Goal: Browse casually: Explore the website without a specific task or goal

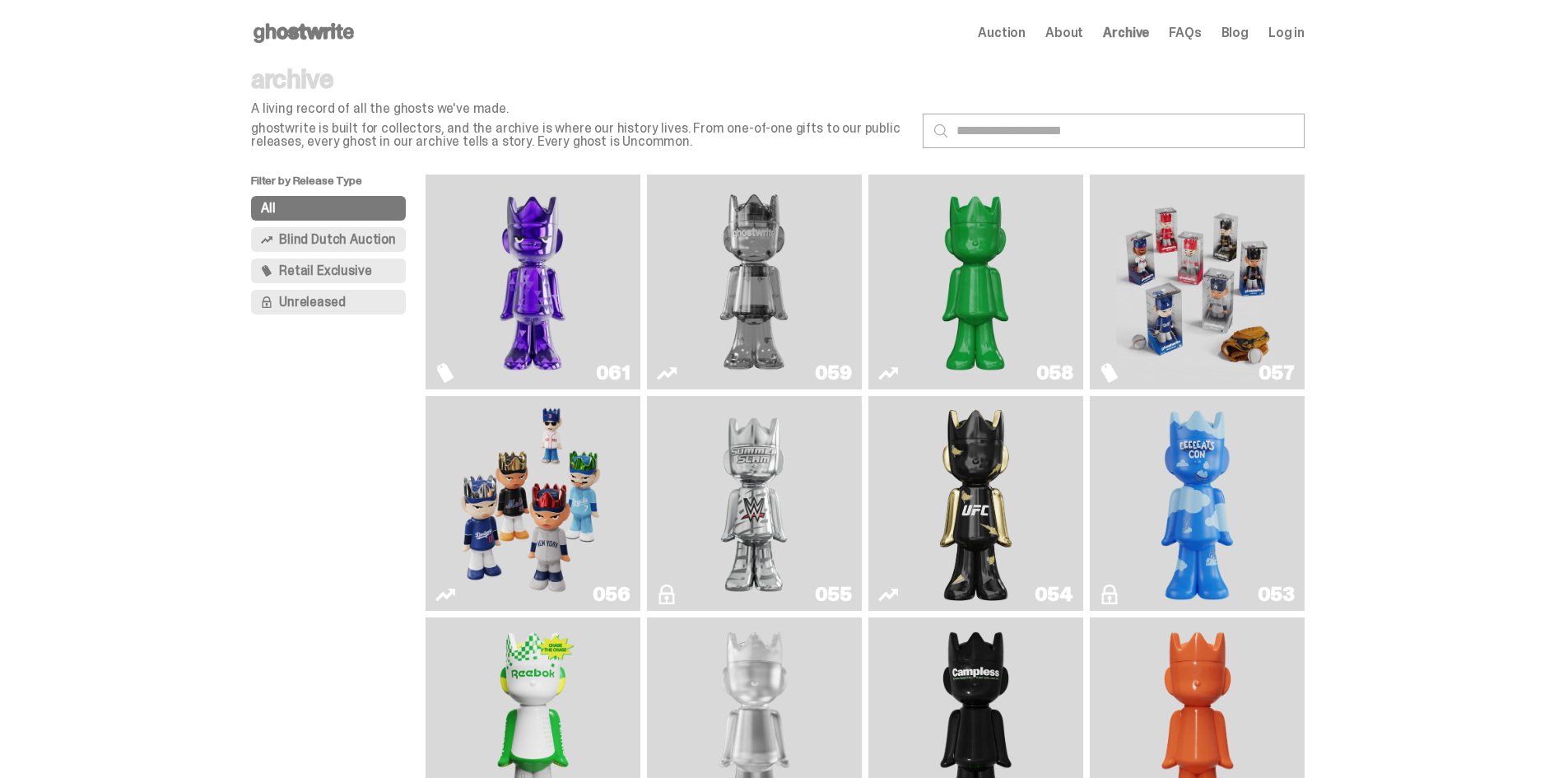
click at [347, 34] on icon at bounding box center [303, 33] width 105 height 26
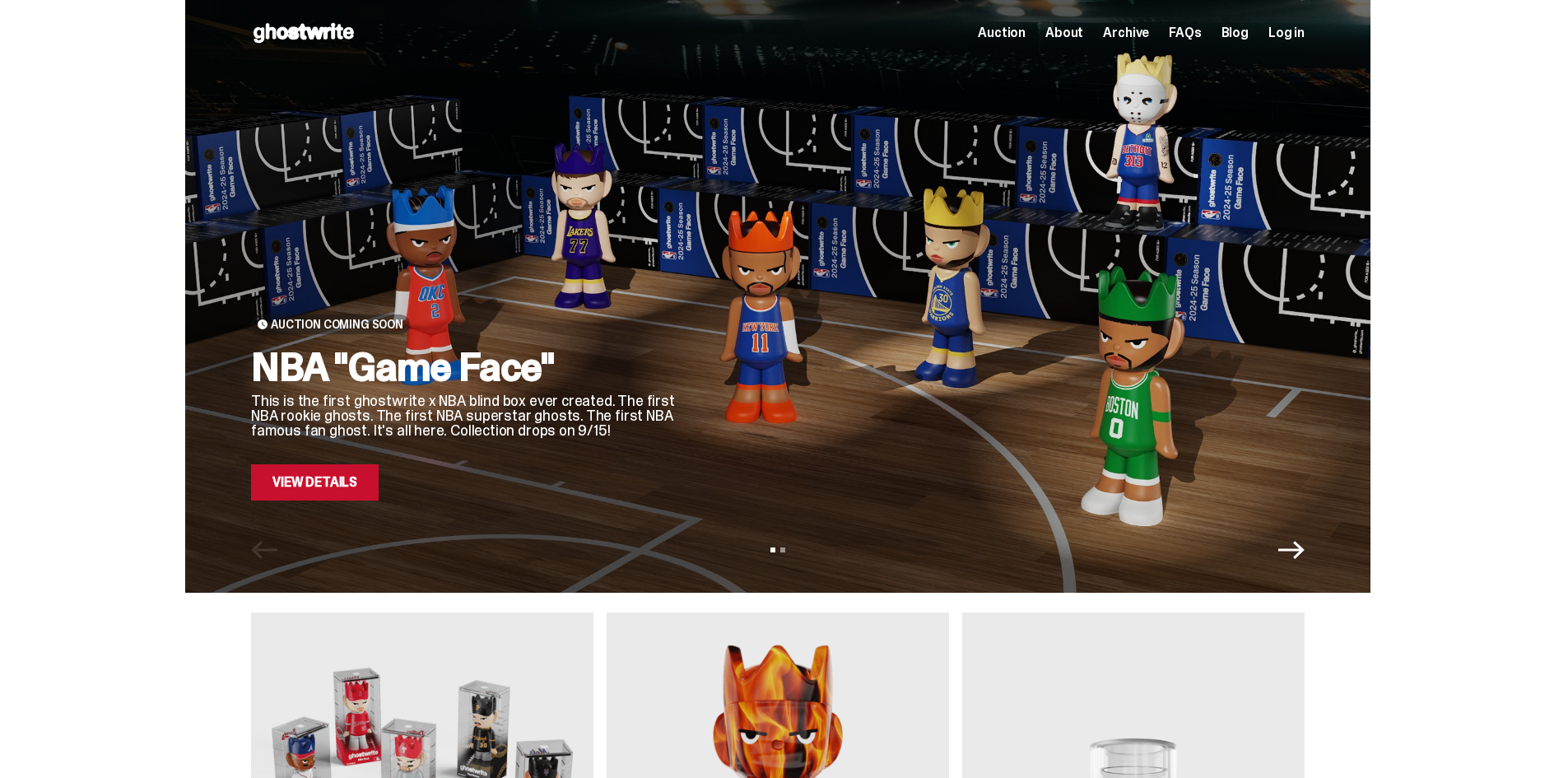
drag, startPoint x: 1466, startPoint y: 457, endPoint x: 1338, endPoint y: -25, distance: 498.7
click at [1141, 39] on span "Archive" at bounding box center [1126, 32] width 46 height 13
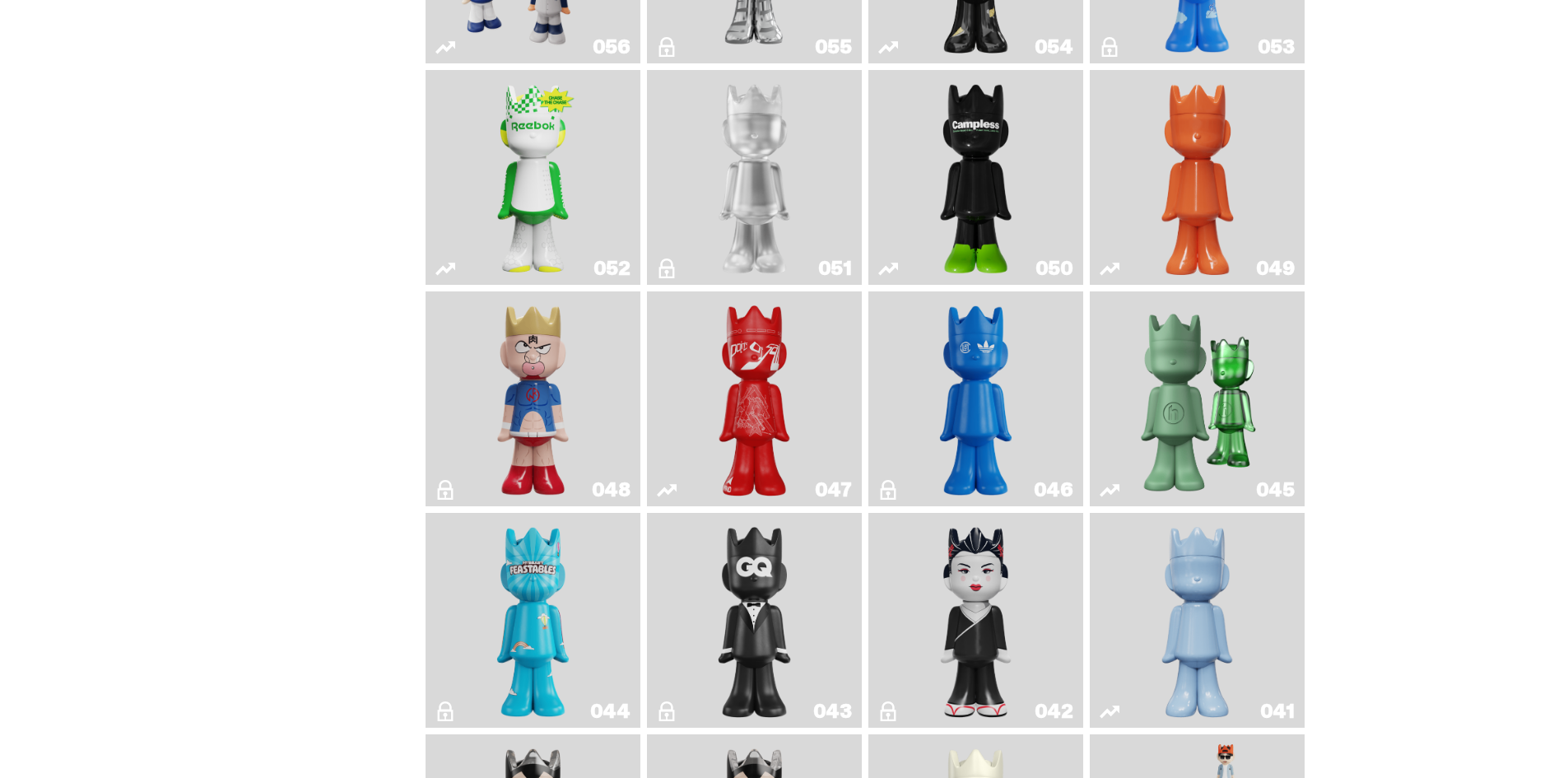
scroll to position [548, 0]
click at [1173, 366] on img "Present" at bounding box center [1197, 398] width 139 height 202
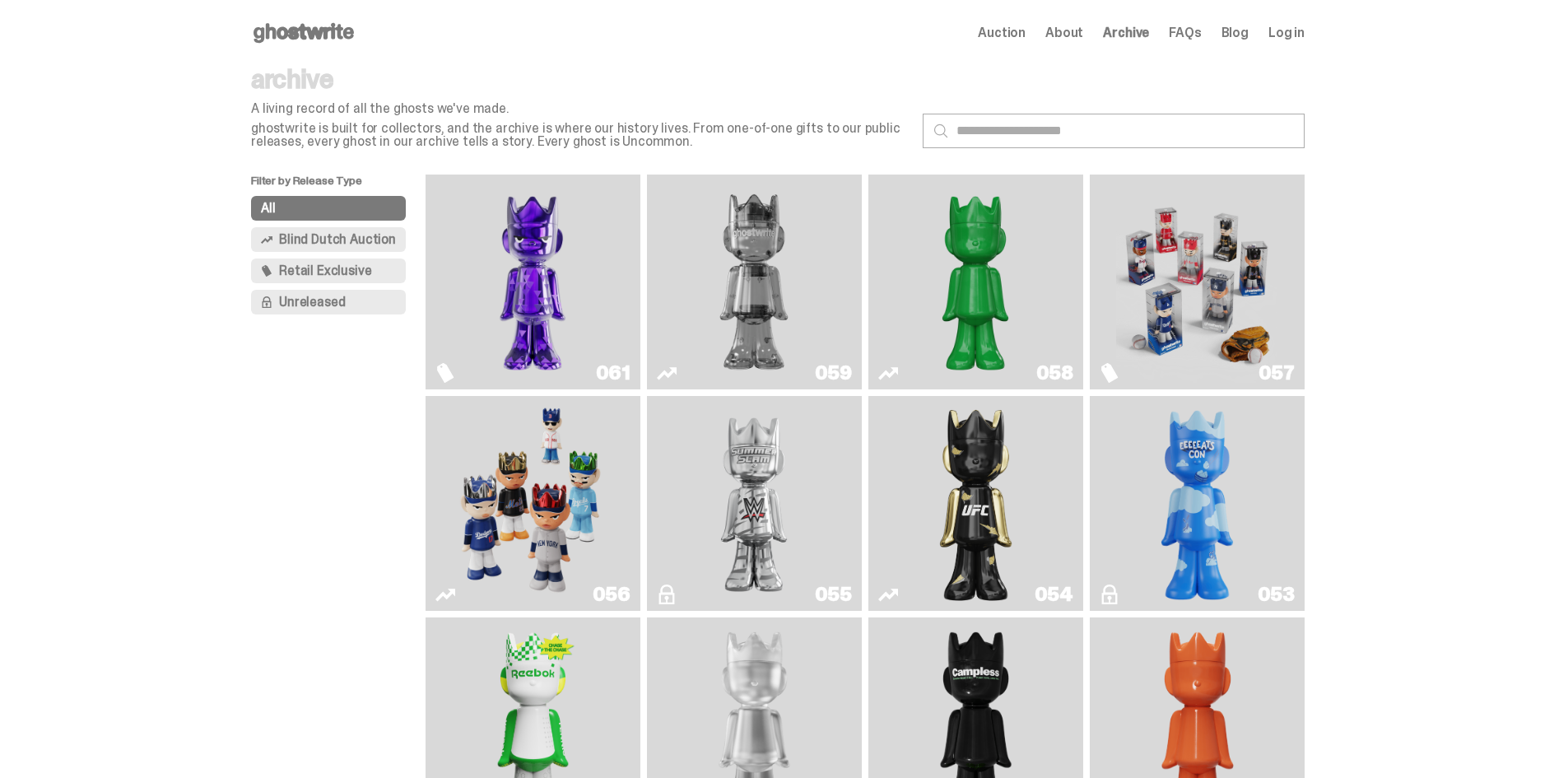
click at [1235, 293] on img "Game Face (2025)" at bounding box center [1197, 282] width 161 height 202
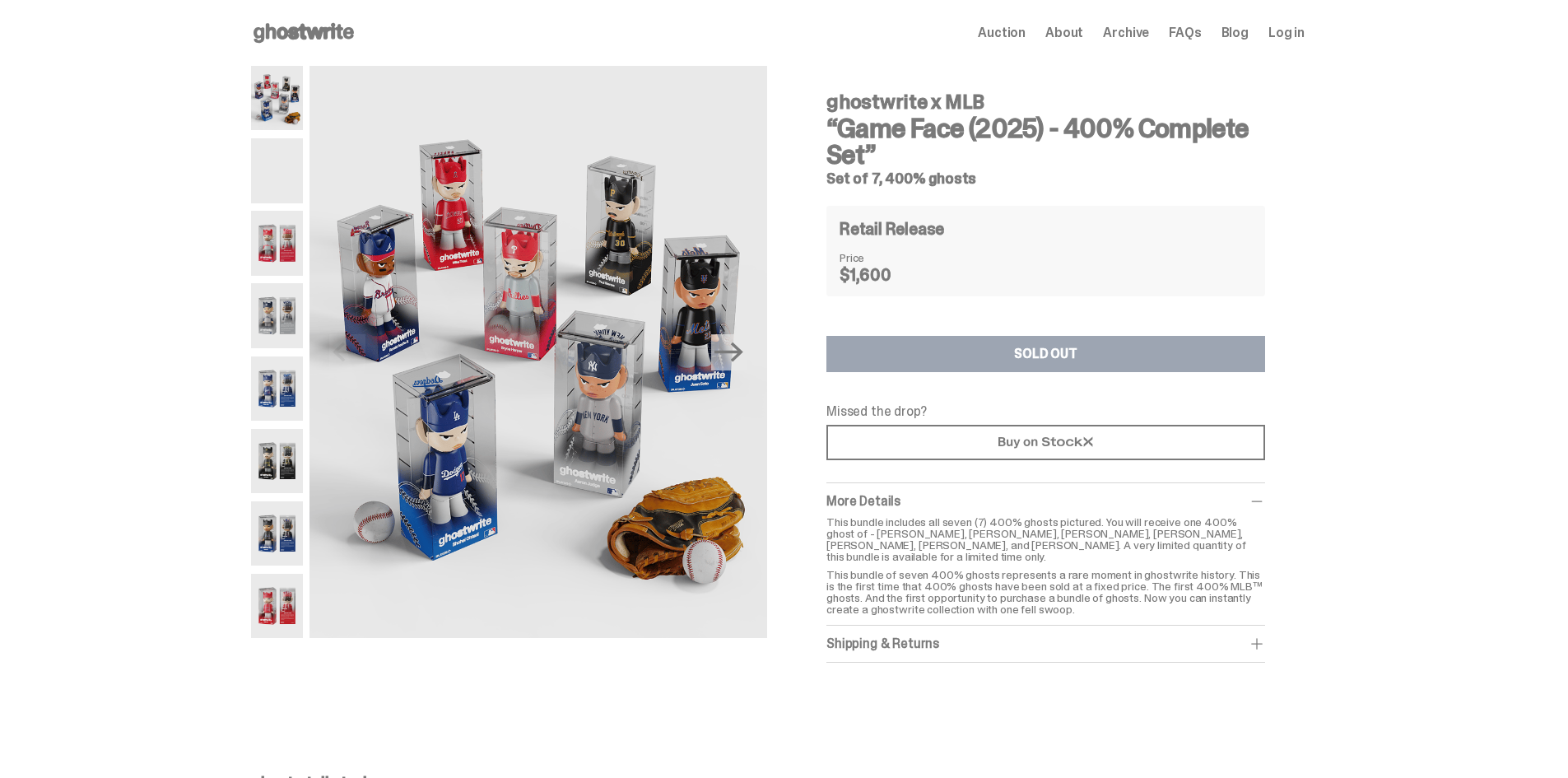
drag, startPoint x: 1352, startPoint y: 410, endPoint x: 1212, endPoint y: 182, distance: 267.6
click at [279, 33] on use at bounding box center [303, 32] width 101 height 20
